Goal: Task Accomplishment & Management: Use online tool/utility

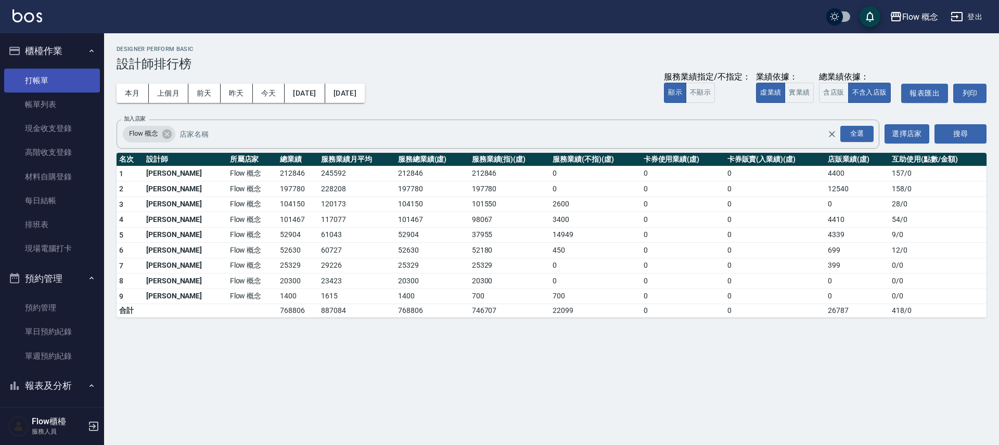
click at [58, 85] on link "打帳單" at bounding box center [52, 81] width 96 height 24
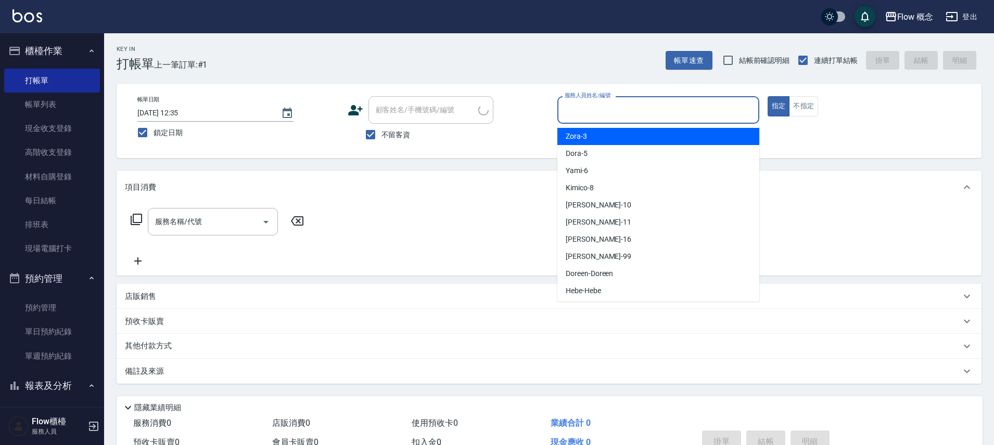
click at [678, 111] on input "服務人員姓名/編號" at bounding box center [658, 110] width 193 height 18
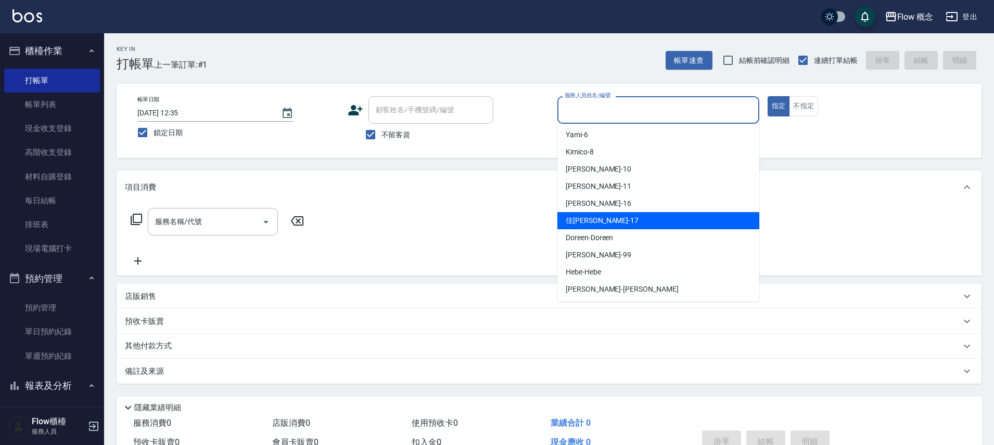
scroll to position [36, 0]
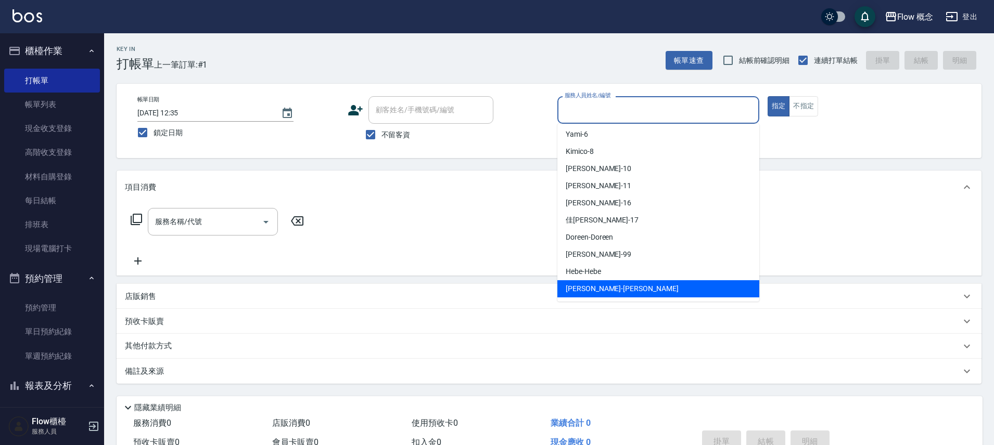
click at [596, 290] on span "[PERSON_NAME] -[PERSON_NAME]" at bounding box center [622, 289] width 113 height 11
type input "[PERSON_NAME]"
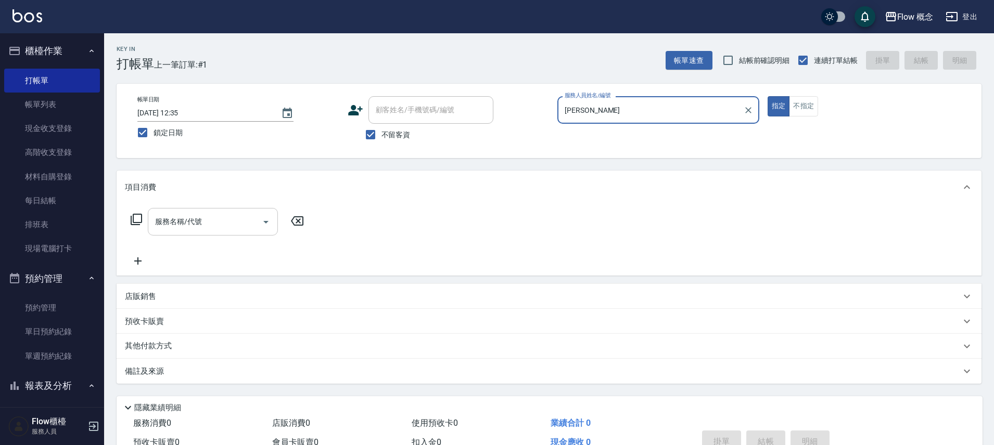
click at [189, 218] on div "服務名稱/代號 服務名稱/代號" at bounding box center [213, 222] width 130 height 28
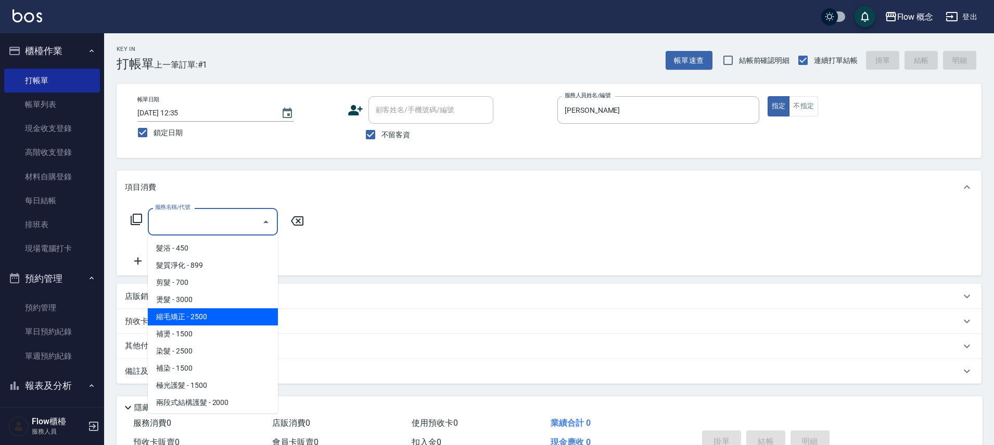
click at [236, 322] on span "縮毛矯正 - 2500" at bounding box center [213, 317] width 130 height 17
type input "縮毛矯正 (302)"
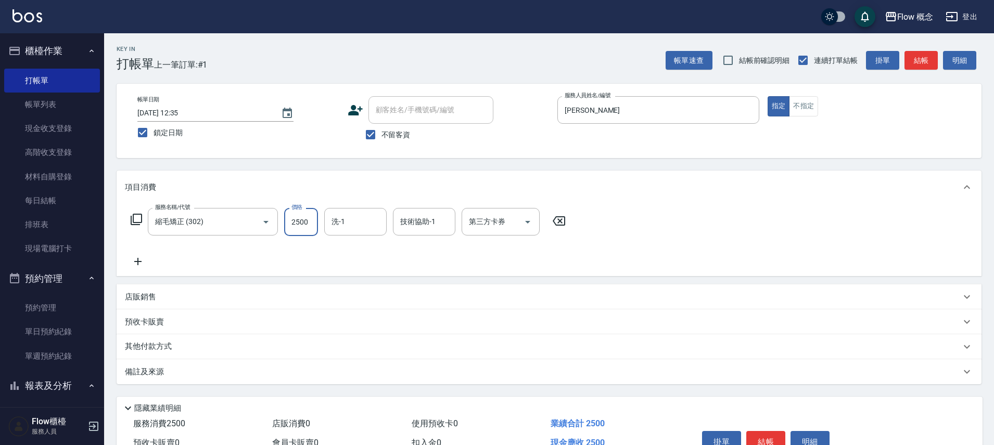
click at [304, 223] on input "2500" at bounding box center [301, 222] width 34 height 28
click at [310, 220] on input "2500" at bounding box center [301, 222] width 34 height 28
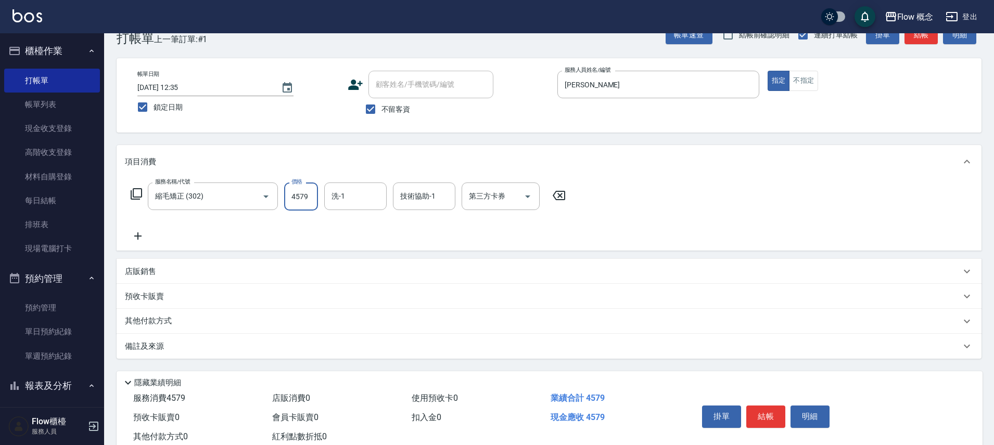
scroll to position [57, 0]
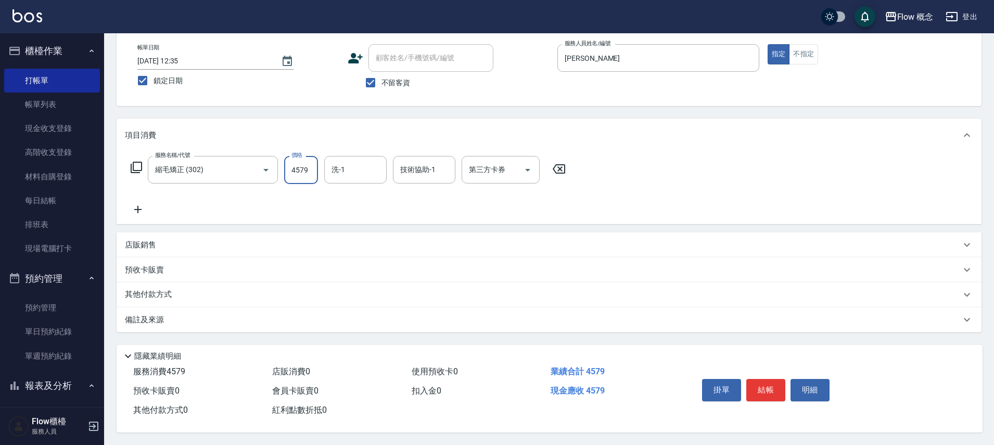
type input "4579"
click at [206, 315] on div "備註及來源" at bounding box center [543, 320] width 836 height 11
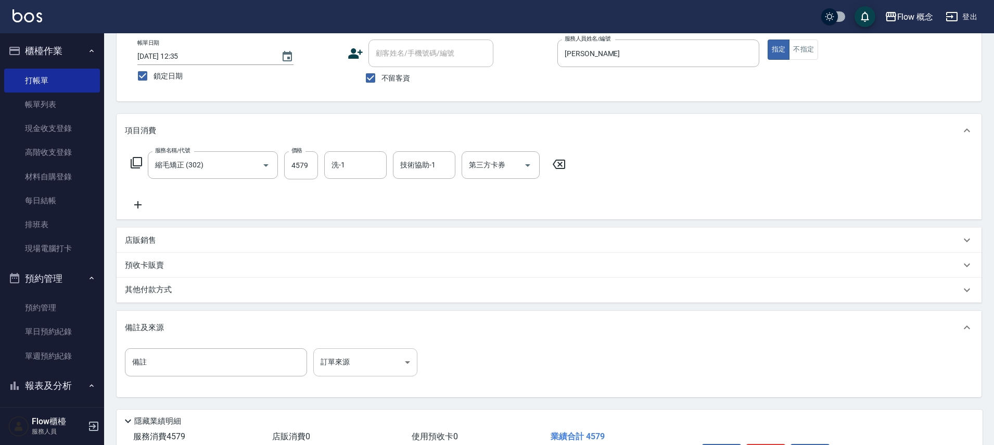
click at [361, 368] on body "Flow 概念 登出 櫃檯作業 打帳單 帳單列表 現金收支登錄 高階收支登錄 材料自購登錄 每日結帳 排班表 現場電腦打卡 預約管理 預約管理 單日預約紀錄 …" at bounding box center [497, 226] width 994 height 567
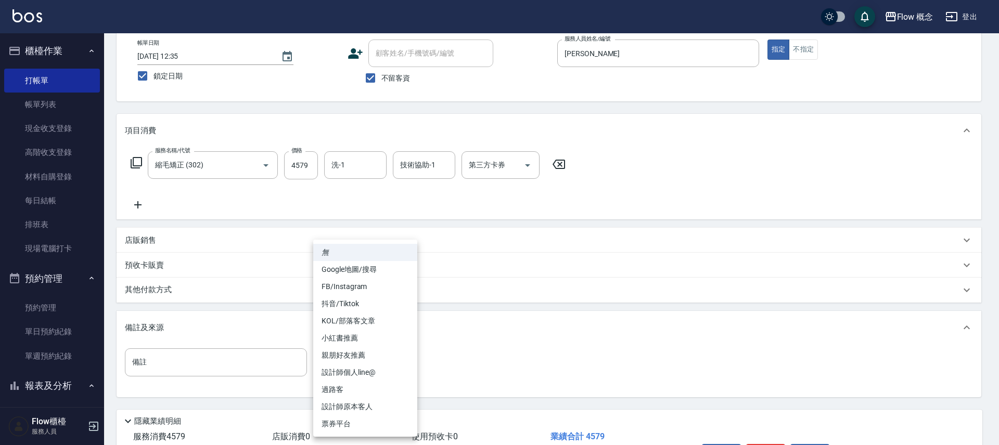
click at [362, 289] on li "FB/Instagram" at bounding box center [365, 286] width 104 height 17
type input "FB/Instagram"
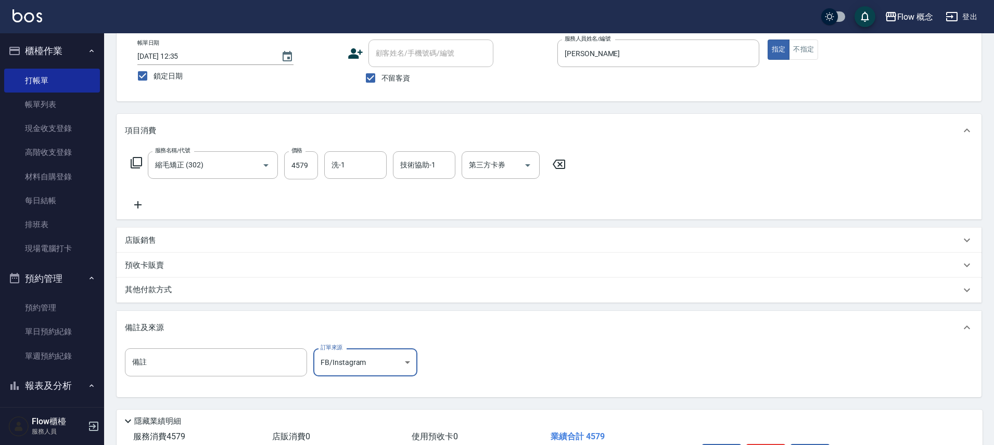
scroll to position [126, 0]
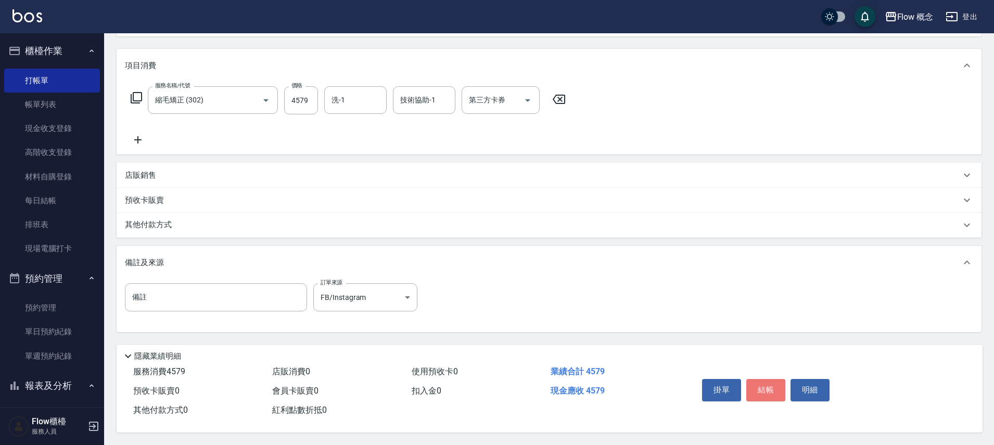
click at [761, 389] on button "結帳" at bounding box center [765, 390] width 39 height 22
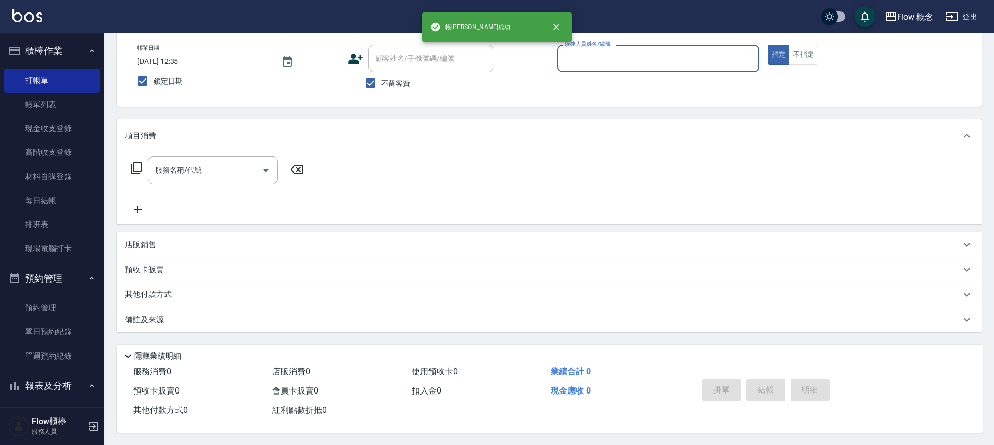
scroll to position [0, 0]
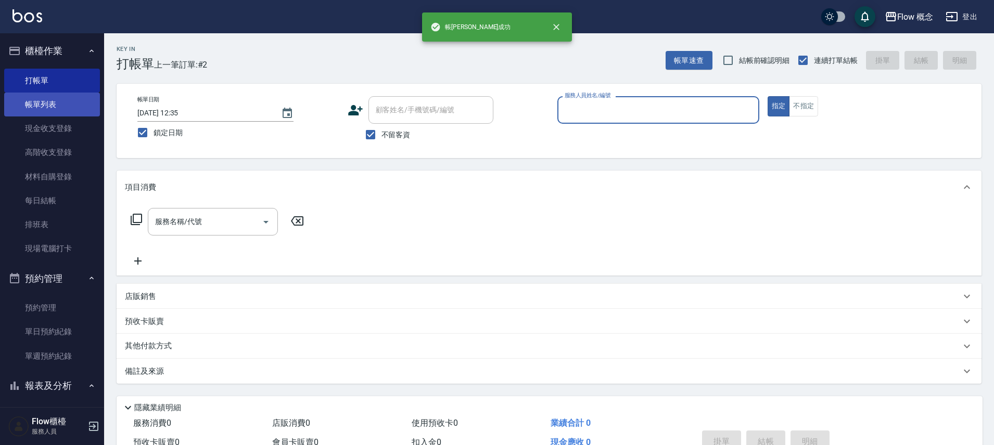
click at [41, 110] on link "帳單列表" at bounding box center [52, 105] width 96 height 24
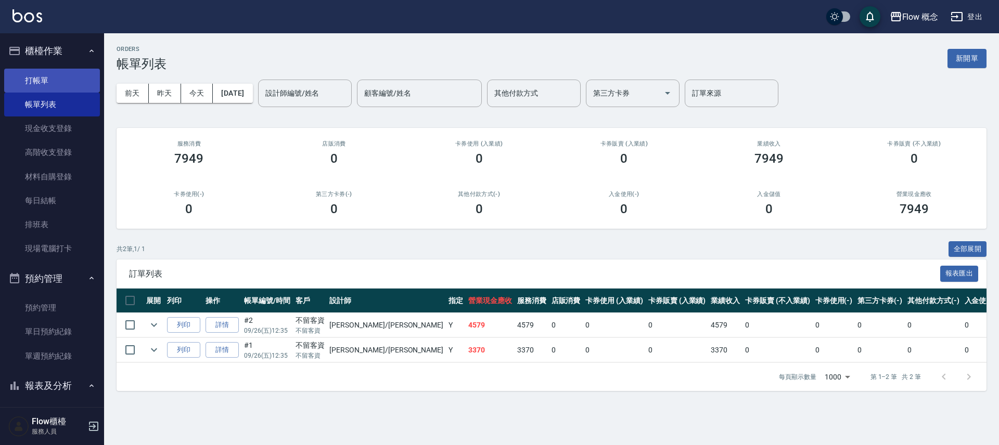
click at [46, 91] on link "打帳單" at bounding box center [52, 81] width 96 height 24
